Goal: Task Accomplishment & Management: Use online tool/utility

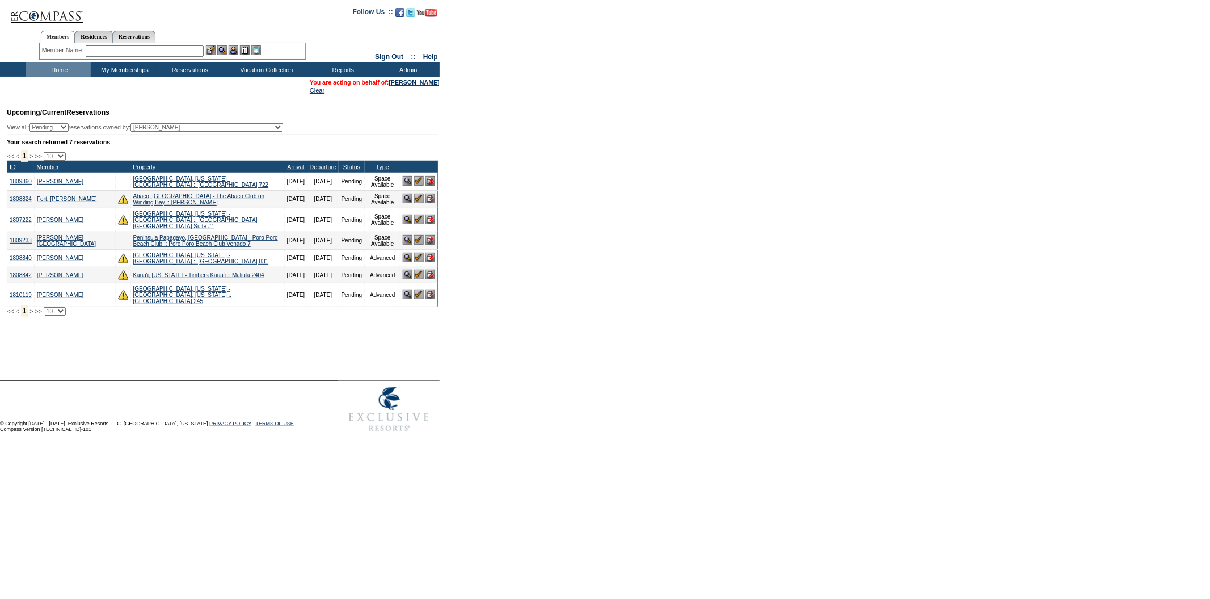
click at [149, 52] on input "text" at bounding box center [145, 50] width 118 height 11
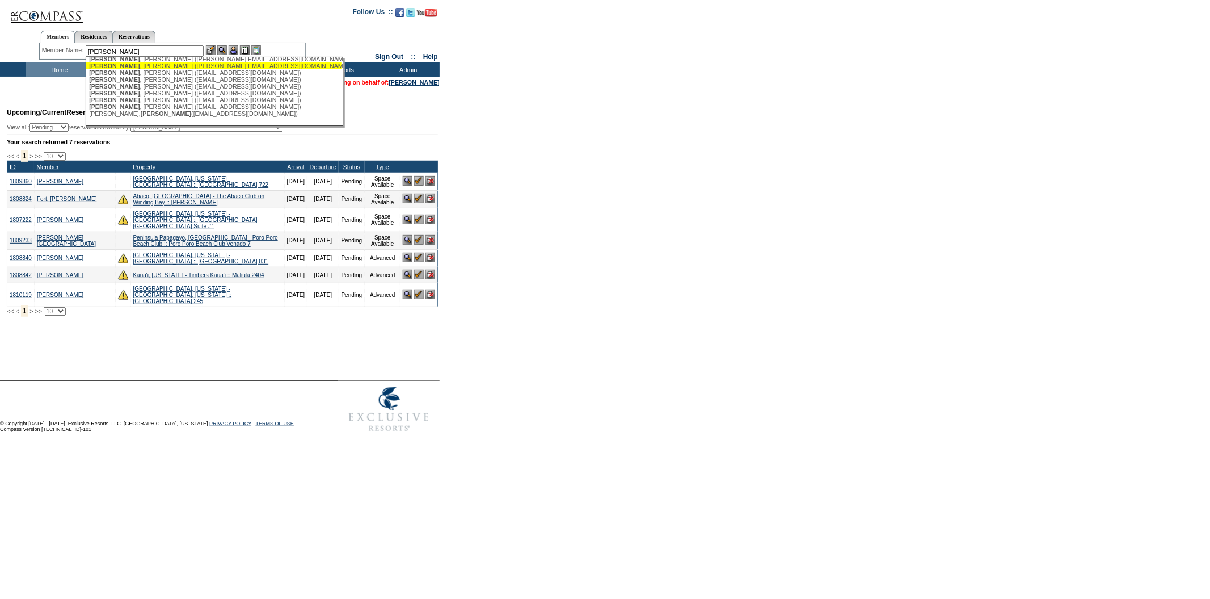
scroll to position [56, 0]
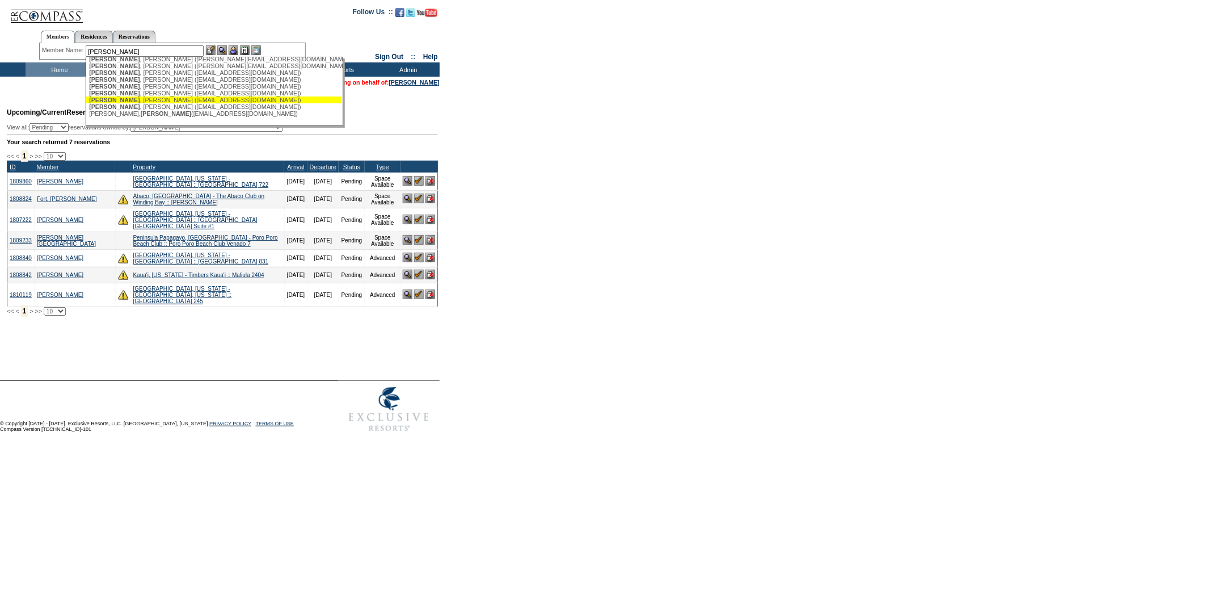
click at [175, 96] on div "[PERSON_NAME] ([EMAIL_ADDRESS][DOMAIN_NAME])" at bounding box center [214, 99] width 250 height 7
type input "[PERSON_NAME] ([EMAIL_ADDRESS][DOMAIN_NAME])"
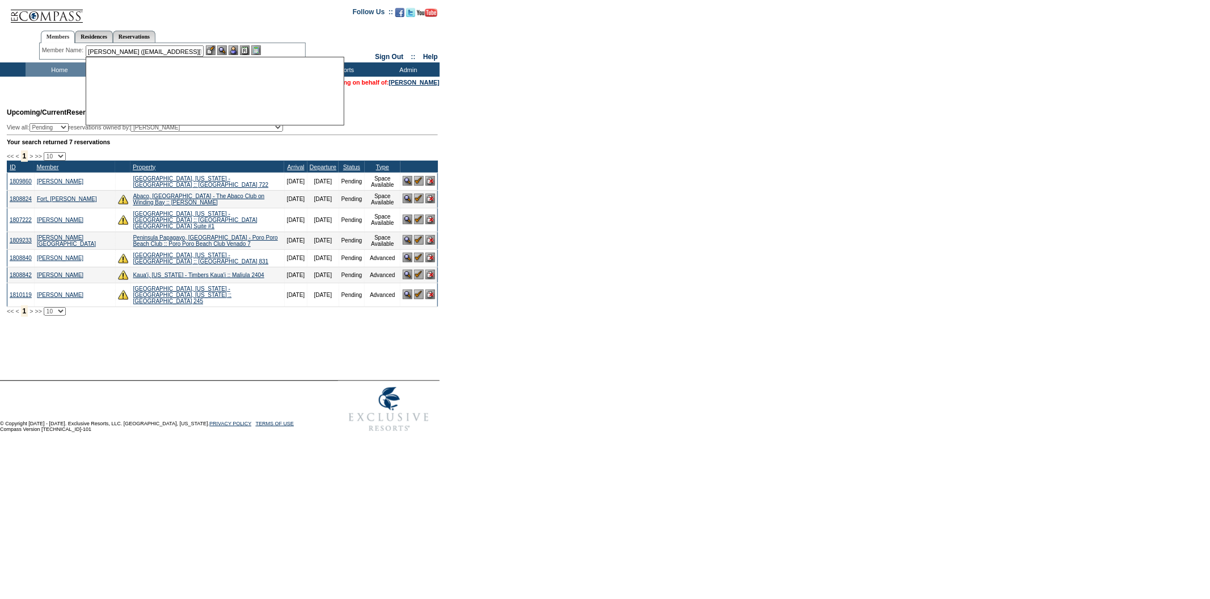
scroll to position [0, 0]
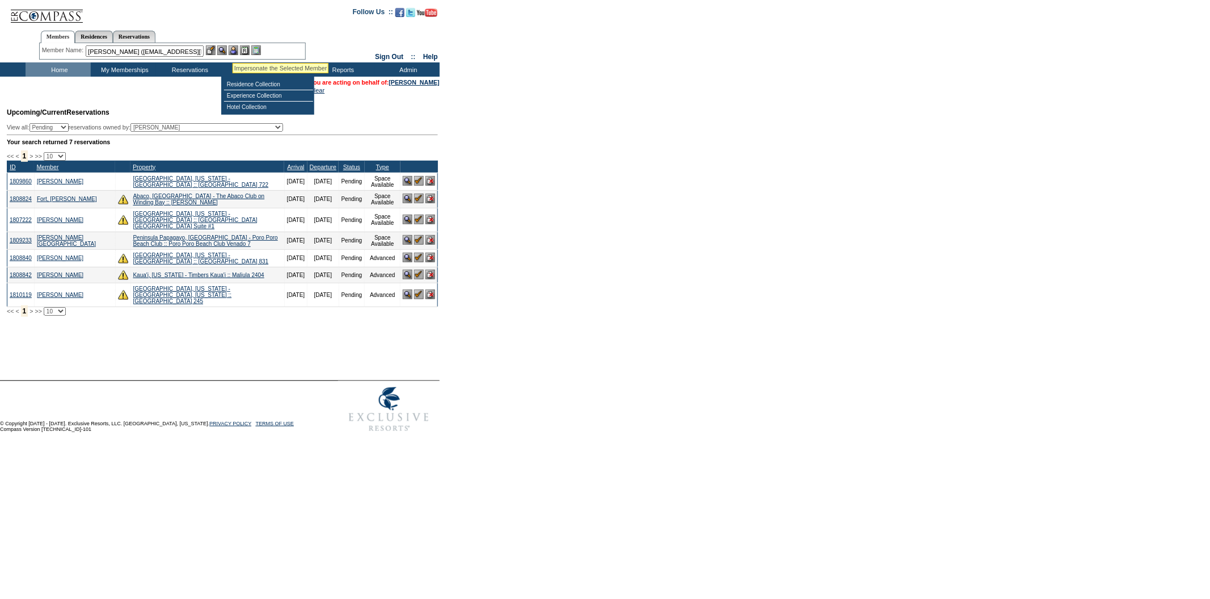
click at [233, 49] on img at bounding box center [234, 50] width 10 height 10
click at [224, 48] on img at bounding box center [222, 50] width 10 height 10
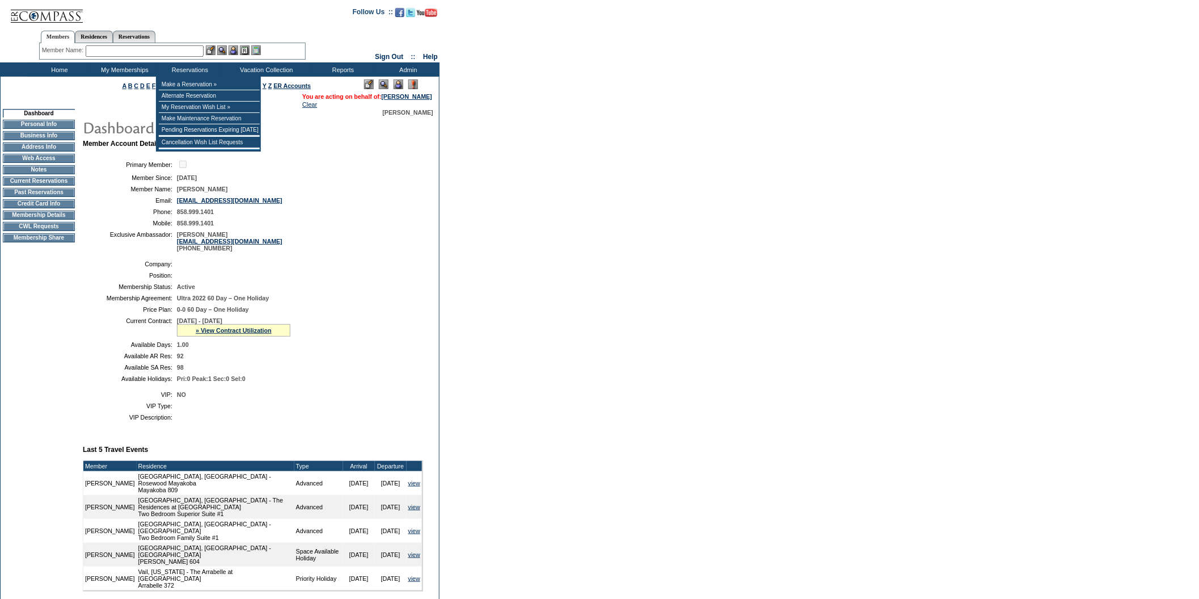
click at [196, 51] on input "text" at bounding box center [145, 50] width 118 height 11
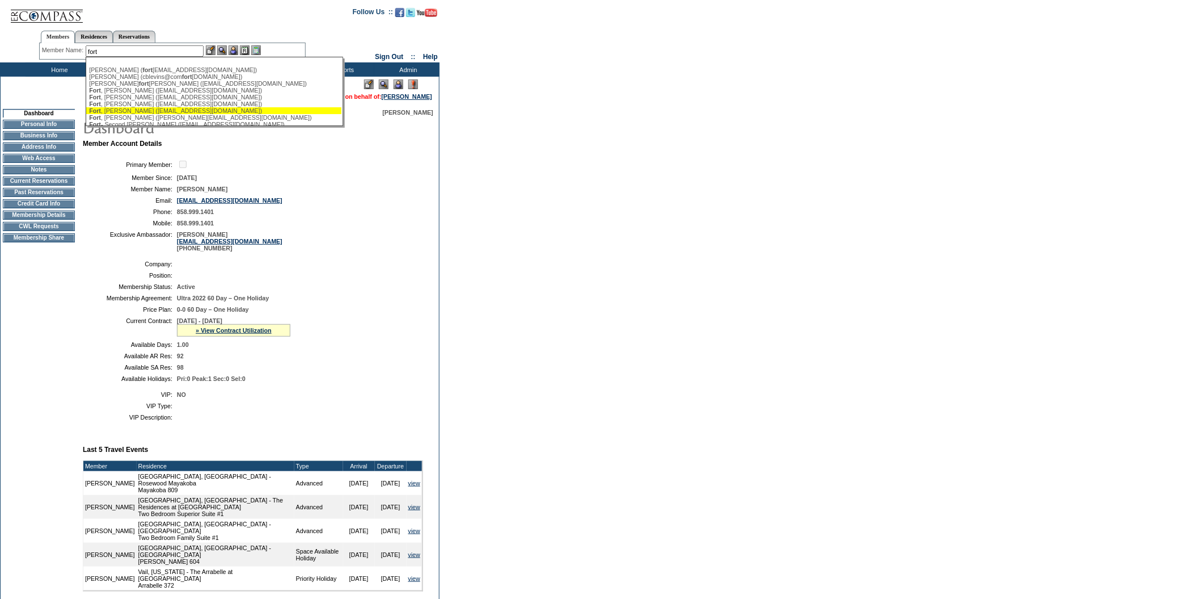
click at [158, 114] on div "Fort , Natalie (fort.natalie@yahoo.com)" at bounding box center [214, 110] width 250 height 7
type input "Fort, Natalie (fort.natalie@yahoo.com)"
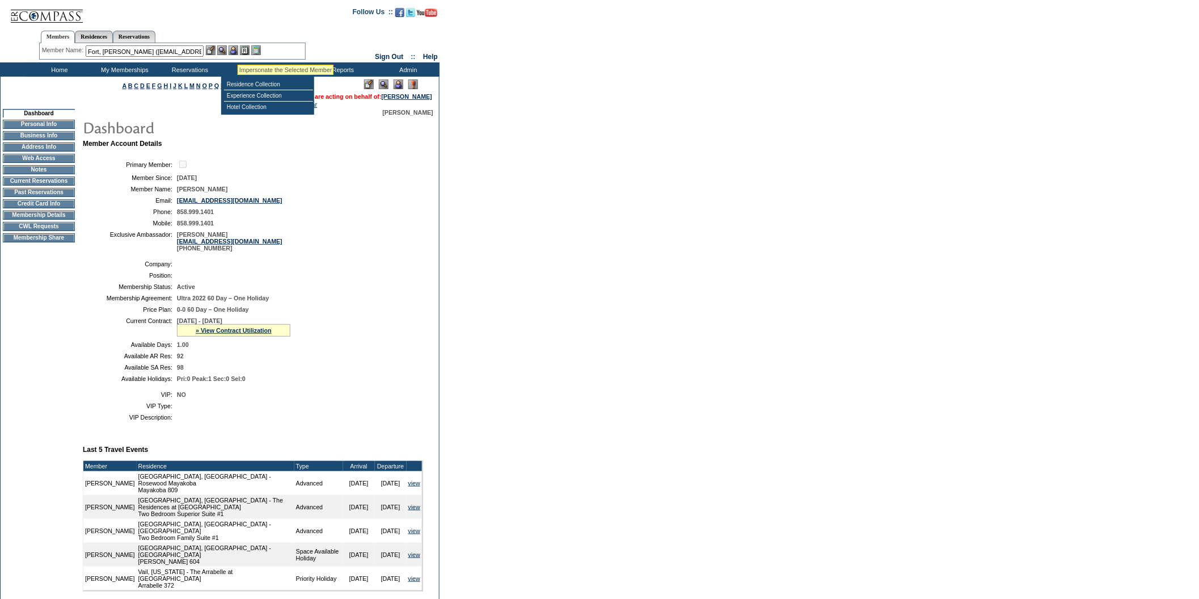
click at [236, 49] on img at bounding box center [234, 50] width 10 height 10
click at [220, 46] on img at bounding box center [222, 50] width 10 height 10
